Goal: Task Accomplishment & Management: Manage account settings

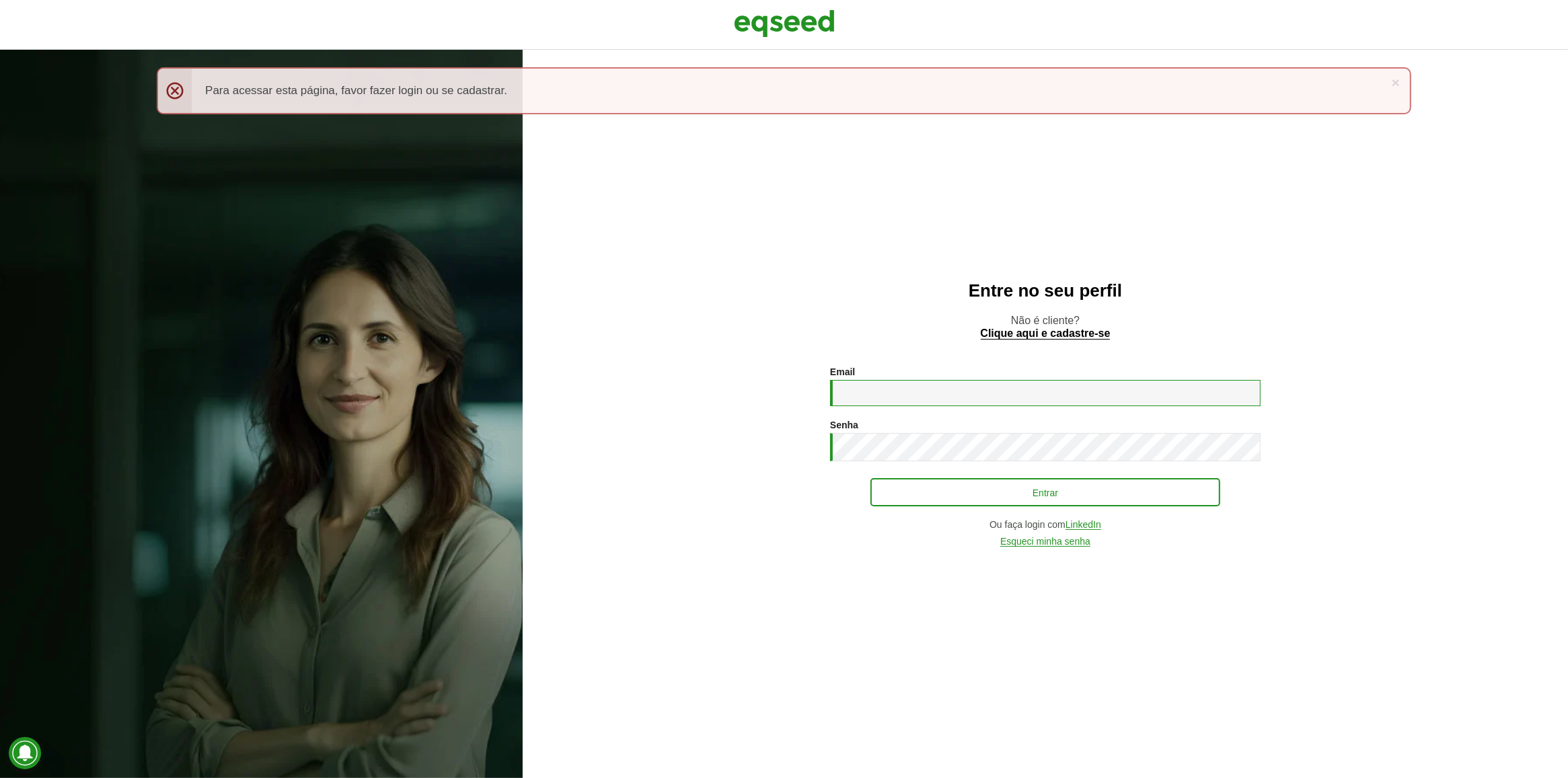
type input "**********"
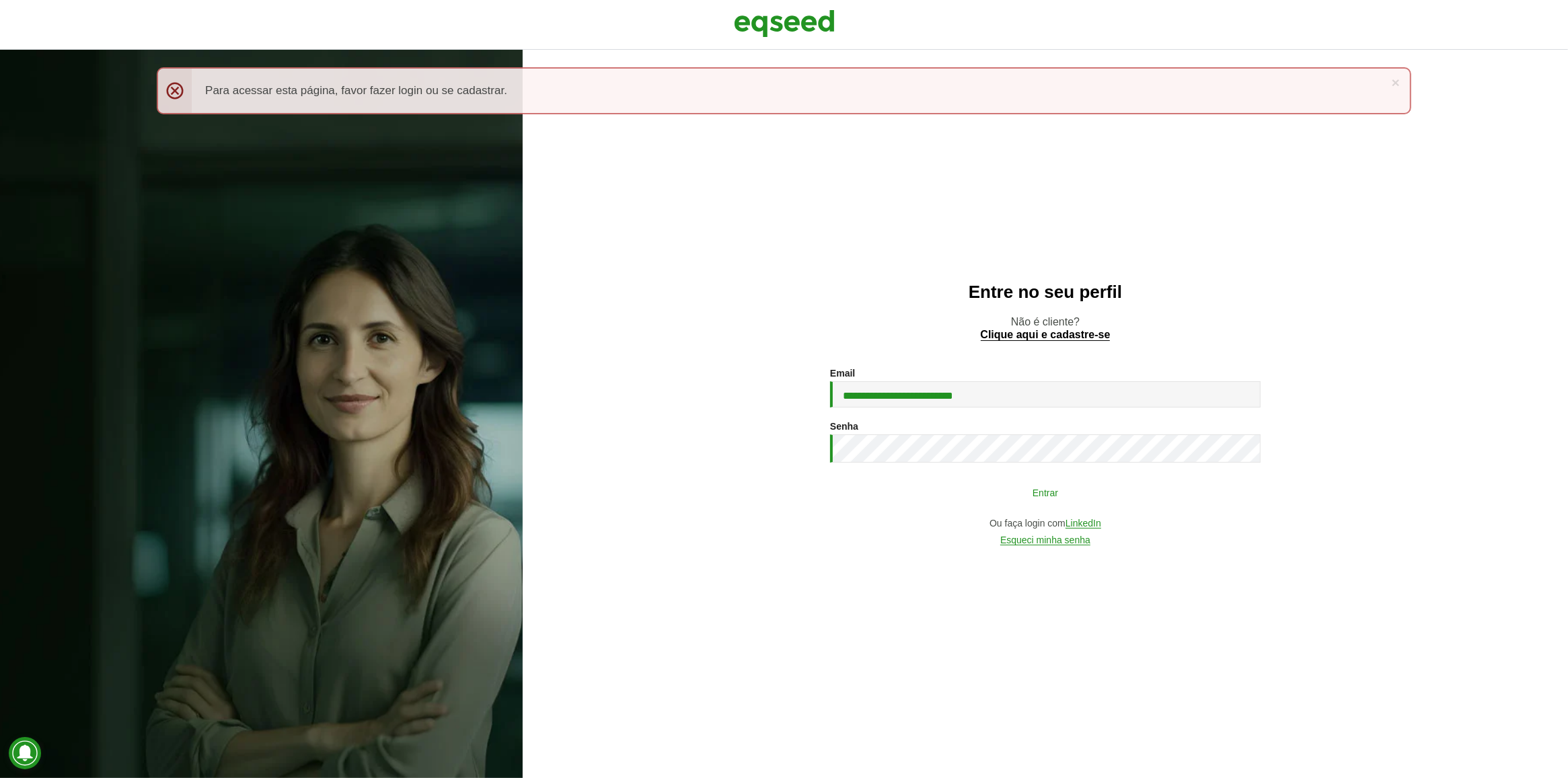
click at [1028, 491] on button "Entrar" at bounding box center [1045, 492] width 350 height 25
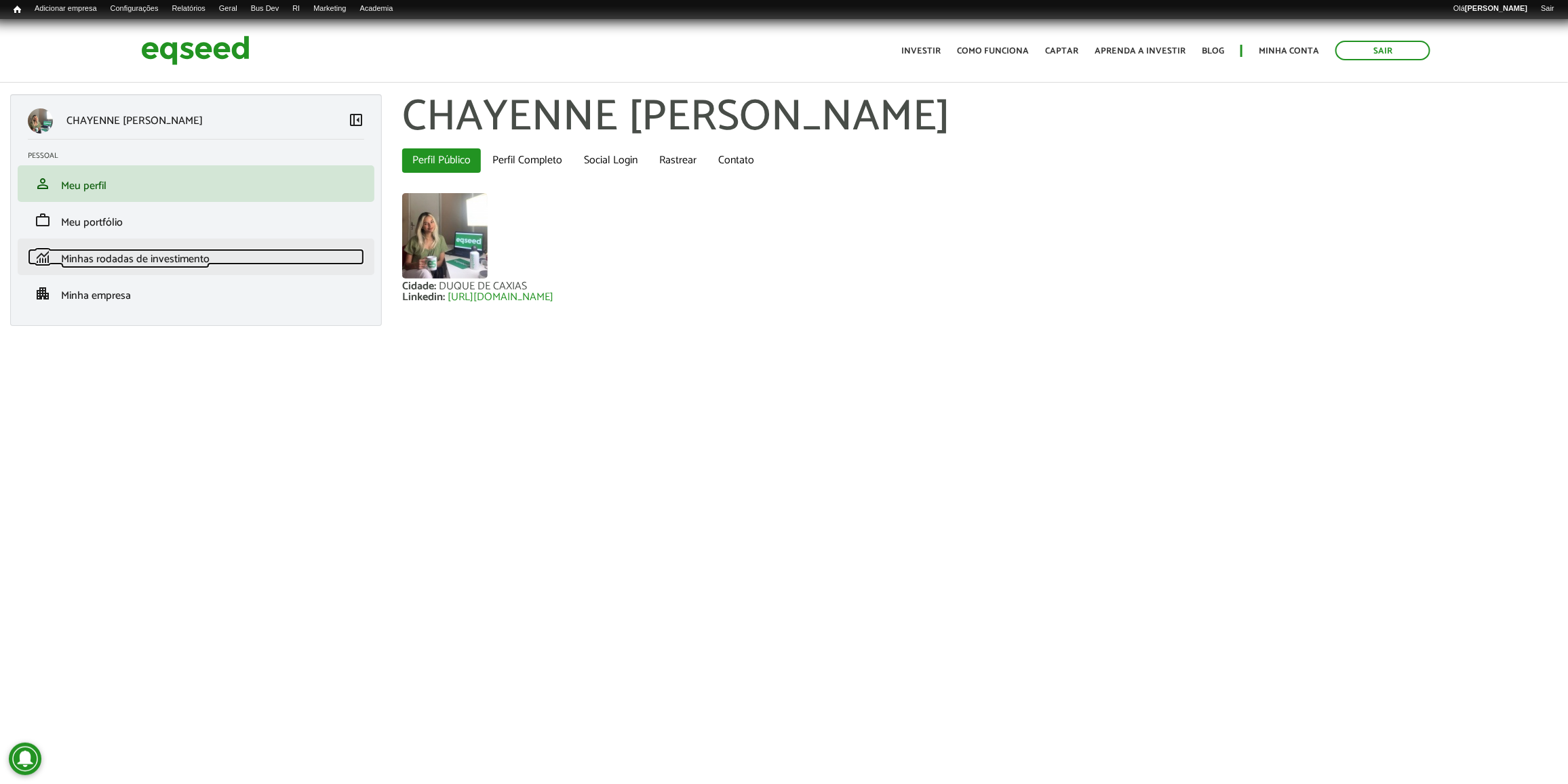
click at [185, 265] on span "Minhas rodadas de investimento" at bounding box center [135, 259] width 148 height 18
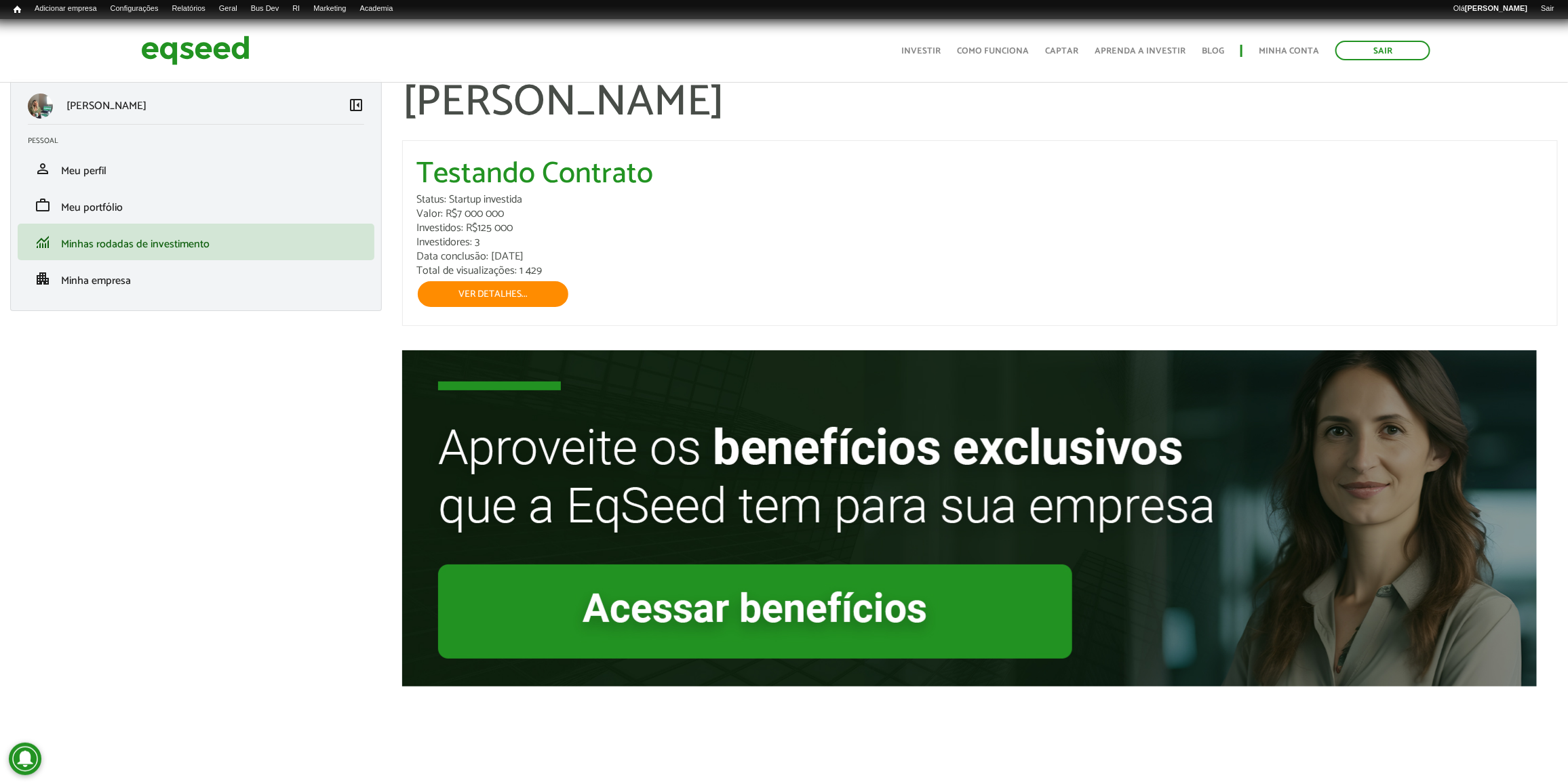
scroll to position [19, 0]
